Goal: Go to known website: Access a specific website the user already knows

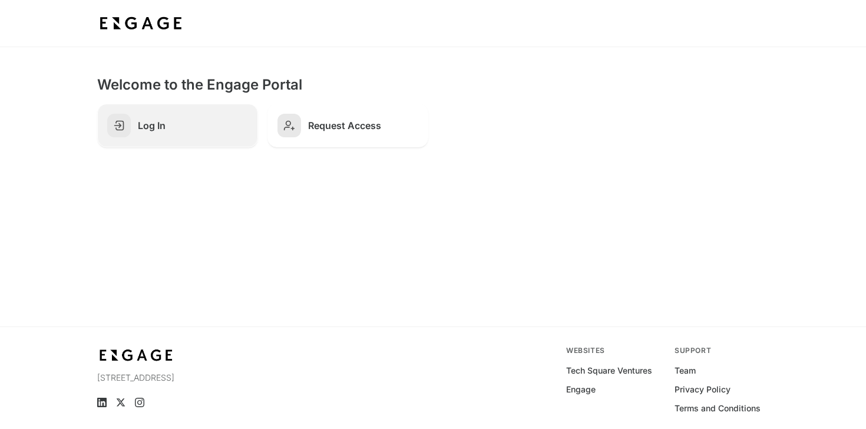
click at [134, 132] on link "Log In" at bounding box center [177, 126] width 161 height 44
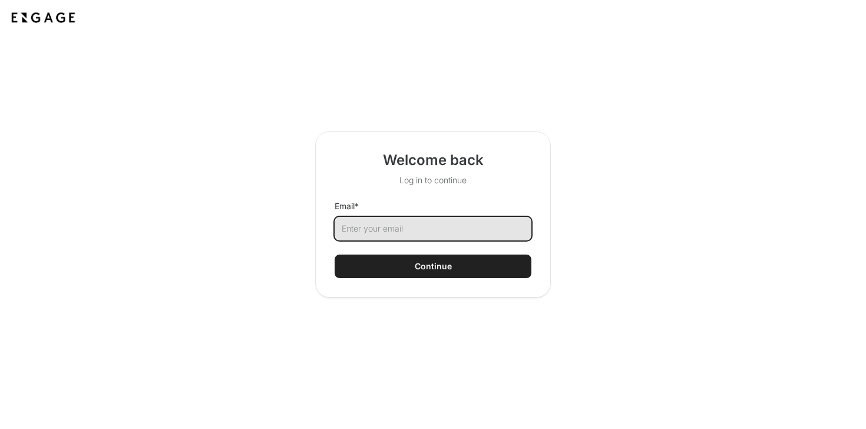
click at [413, 230] on input "Email *" at bounding box center [433, 229] width 197 height 24
type input "[EMAIL_ADDRESS][PERSON_NAME][DOMAIN_NAME]"
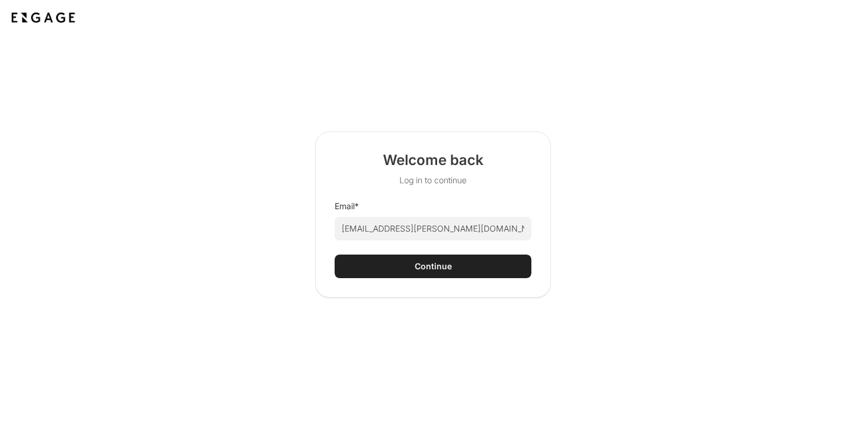
click at [453, 266] on button "Continue" at bounding box center [433, 266] width 197 height 24
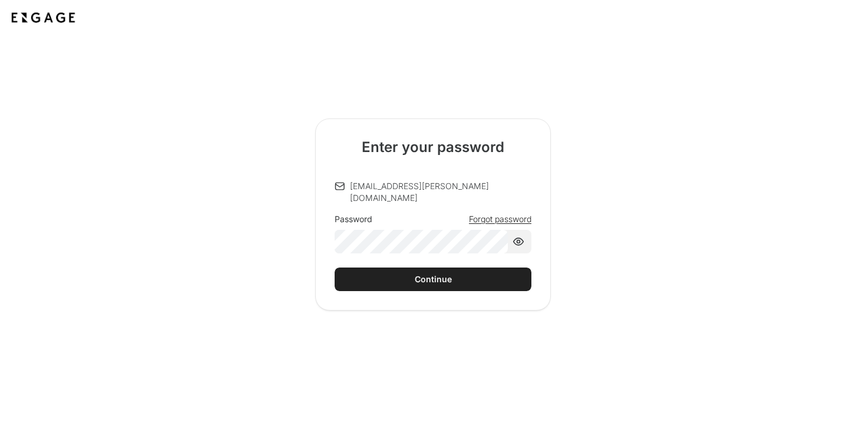
click at [436, 273] on div "Continue" at bounding box center [433, 279] width 37 height 12
